Goal: Task Accomplishment & Management: Use online tool/utility

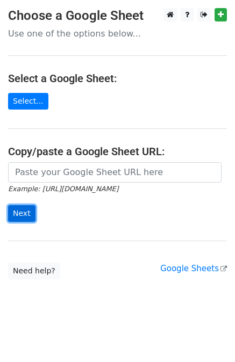
click at [17, 212] on input "Next" at bounding box center [21, 213] width 27 height 17
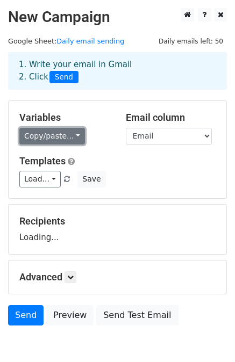
click at [42, 135] on link "Copy/paste..." at bounding box center [52, 136] width 66 height 17
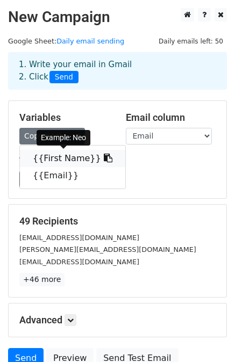
click at [56, 156] on link "{{First Name}}" at bounding box center [72, 158] width 105 height 17
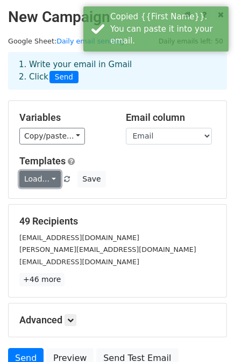
click at [48, 185] on link "Load..." at bounding box center [39, 179] width 41 height 17
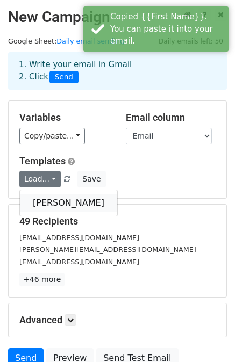
click at [60, 202] on link "Olivia Harper" at bounding box center [68, 202] width 97 height 17
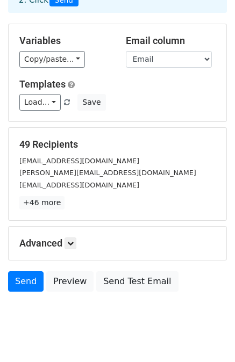
scroll to position [97, 0]
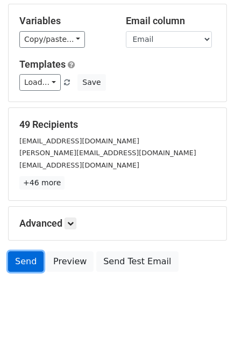
click at [28, 265] on link "Send" at bounding box center [25, 261] width 35 height 20
